Goal: Task Accomplishment & Management: Use online tool/utility

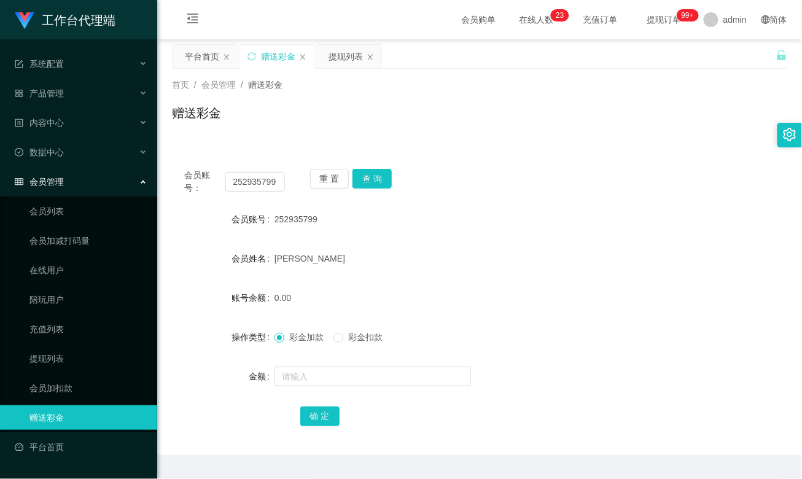
click at [247, 181] on input "252935799" at bounding box center [254, 182] width 59 height 20
click at [376, 177] on button "查 询" at bounding box center [371, 179] width 39 height 20
click at [463, 251] on div "[PERSON_NAME]" at bounding box center [453, 258] width 359 height 25
click at [300, 381] on input "text" at bounding box center [372, 377] width 196 height 20
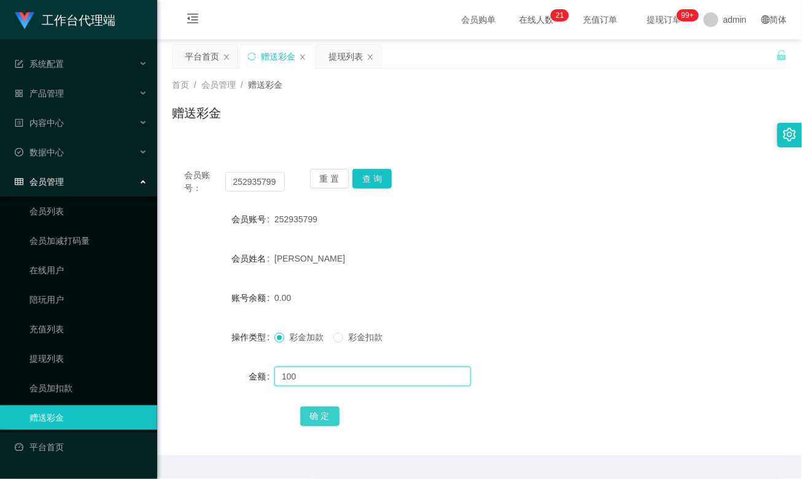
type input "100"
drag, startPoint x: 322, startPoint y: 408, endPoint x: 327, endPoint y: 403, distance: 6.5
click at [322, 408] on button "确 定" at bounding box center [319, 416] width 39 height 20
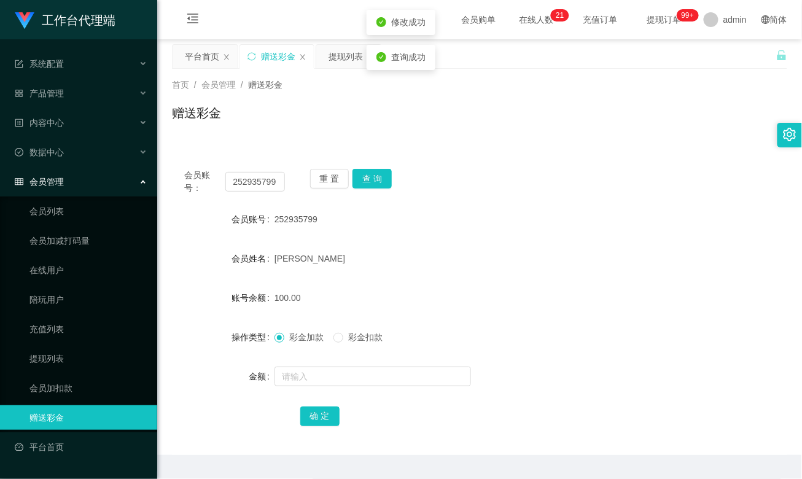
drag, startPoint x: 507, startPoint y: 254, endPoint x: 516, endPoint y: 232, distance: 24.2
click at [507, 254] on div "[PERSON_NAME]" at bounding box center [453, 258] width 359 height 25
click at [259, 177] on input "252935799" at bounding box center [254, 182] width 59 height 20
click at [369, 179] on button "查 询" at bounding box center [371, 179] width 39 height 20
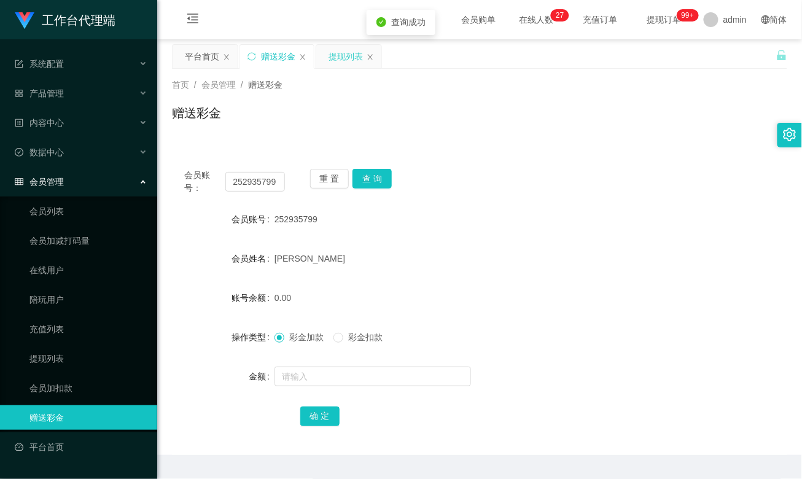
click at [349, 54] on div "提现列表" at bounding box center [345, 56] width 34 height 23
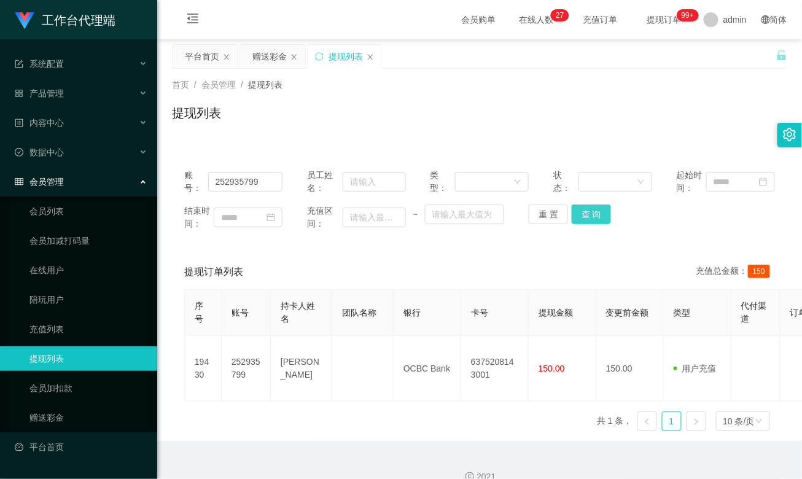
click at [583, 212] on button "查 询" at bounding box center [591, 214] width 39 height 20
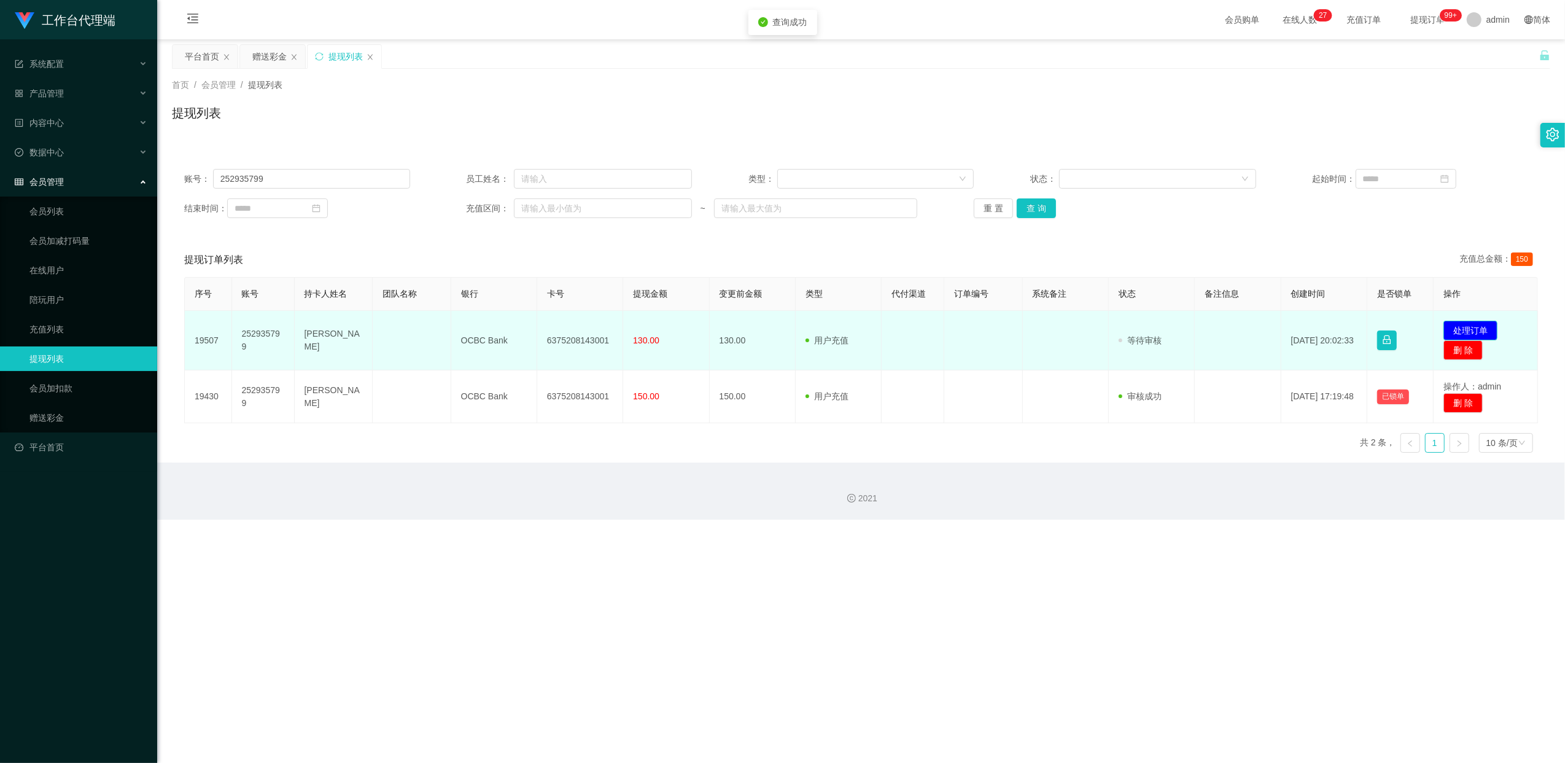
click at [801, 330] on button "处理订单" at bounding box center [1470, 330] width 54 height 20
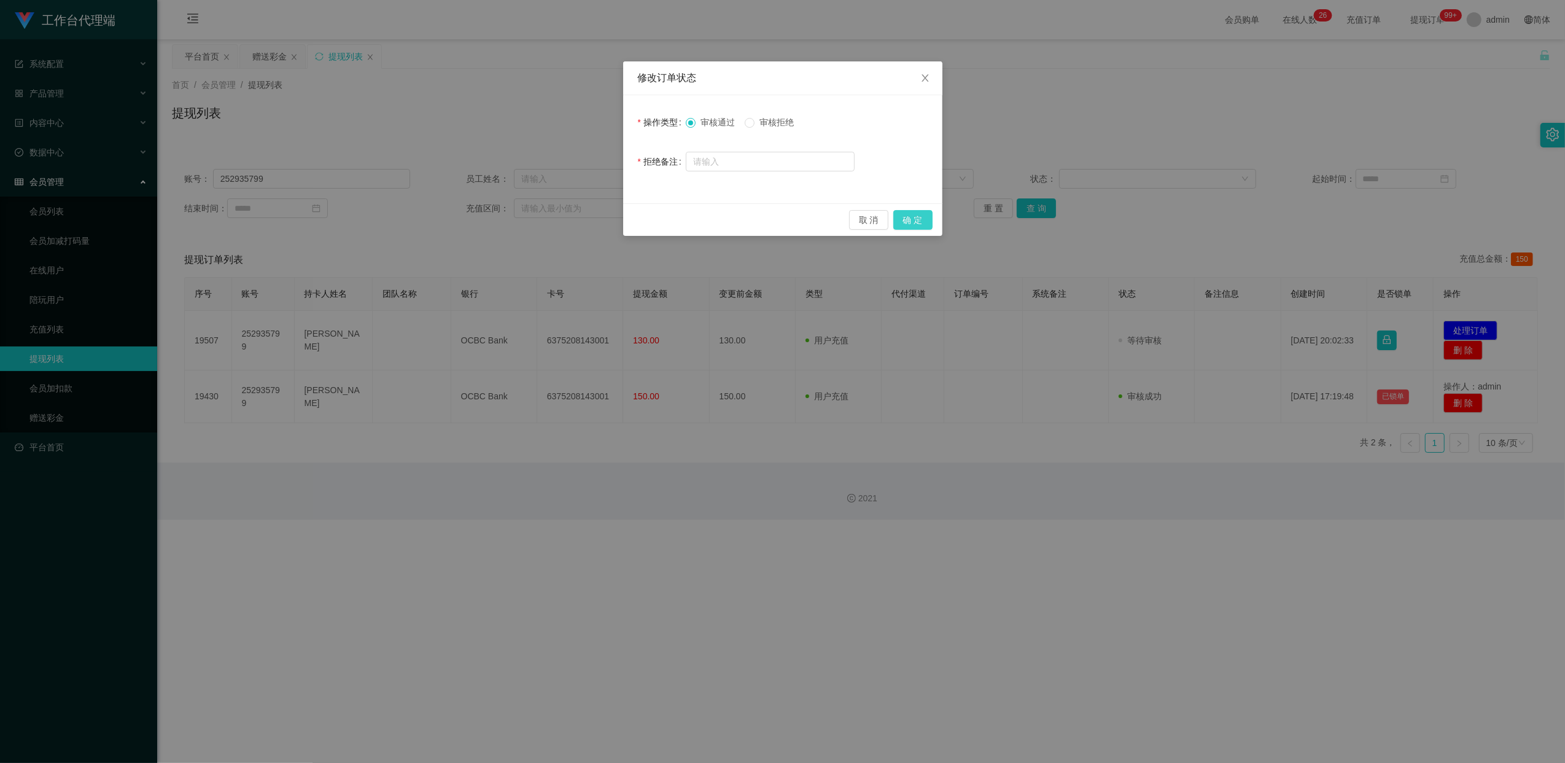
click at [801, 214] on button "确 定" at bounding box center [912, 220] width 39 height 20
